Goal: Task Accomplishment & Management: Manage account settings

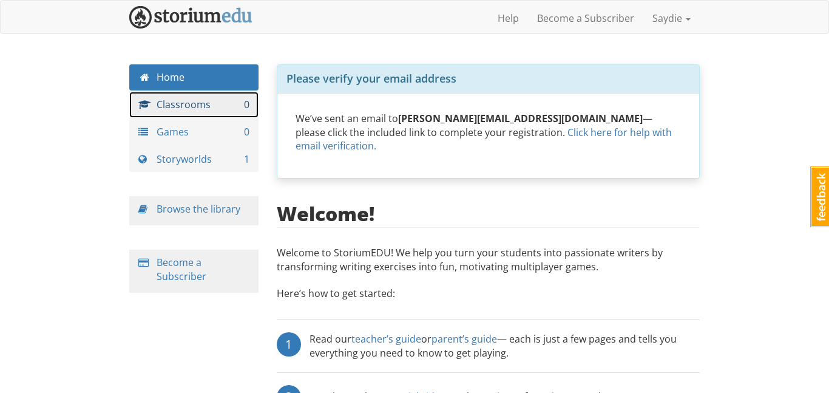
click at [247, 103] on span "0" at bounding box center [246, 105] width 5 height 14
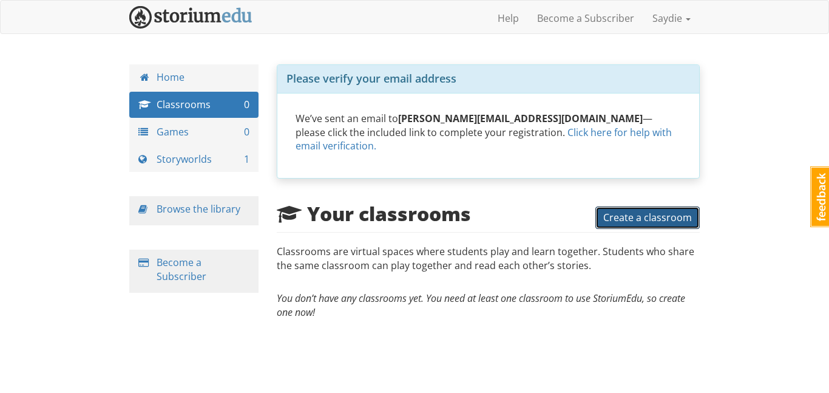
drag, startPoint x: 626, startPoint y: 228, endPoint x: 466, endPoint y: 256, distance: 162.1
click at [466, 256] on div "Your classrooms Create a classroom Classrooms are virtual spaces where students…" at bounding box center [489, 261] width 424 height 116
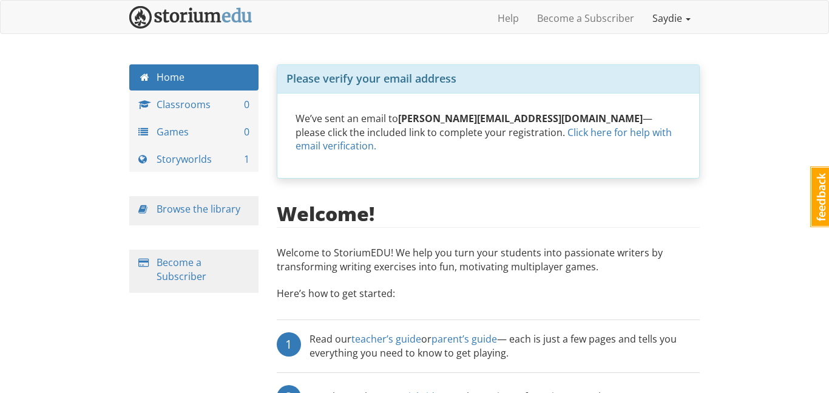
click at [660, 22] on link "Saydie" at bounding box center [672, 18] width 56 height 30
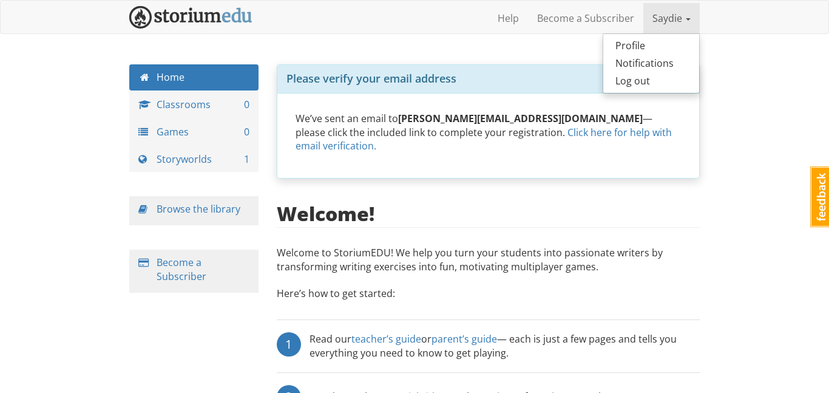
click at [639, 95] on div "We’ve sent an email to [PERSON_NAME][EMAIL_ADDRESS][DOMAIN_NAME] — please click…" at bounding box center [488, 136] width 423 height 85
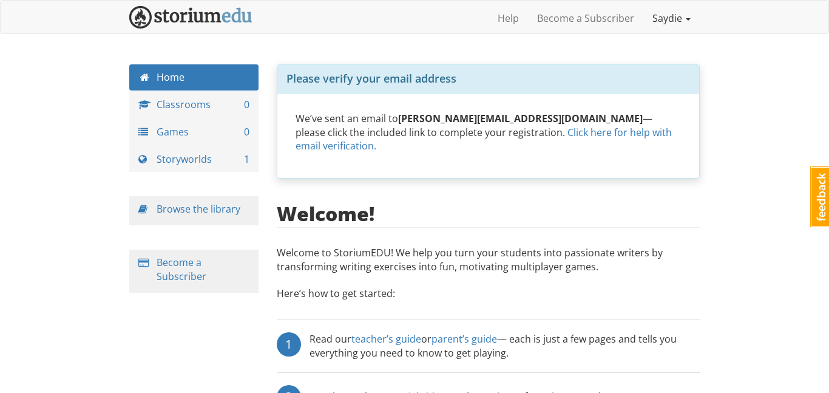
click at [665, 22] on link "Saydie" at bounding box center [672, 18] width 56 height 30
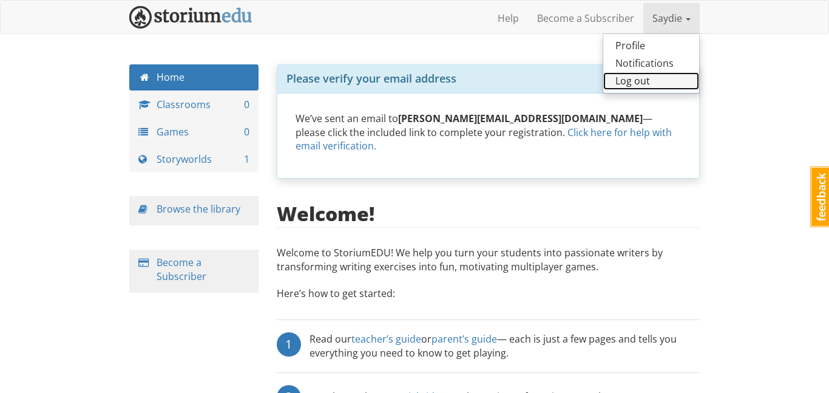
click at [655, 86] on link "Log out" at bounding box center [652, 81] width 96 height 18
